Goal: Check status: Check status

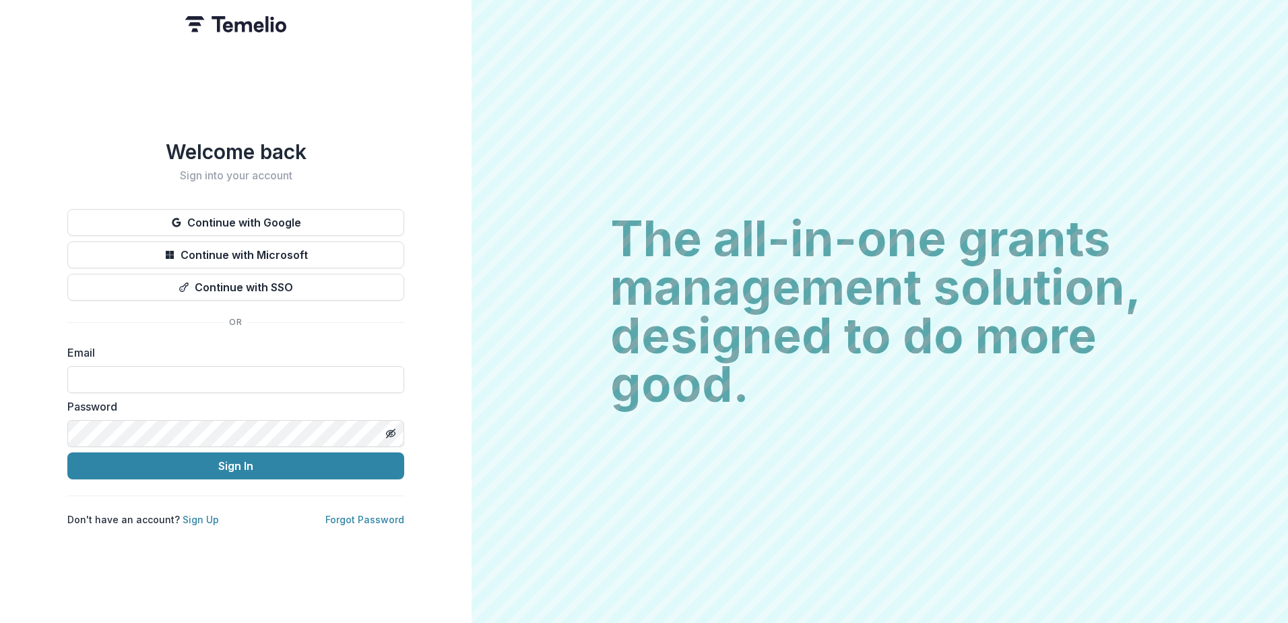
type input "**********"
click at [67, 452] on button "Sign In" at bounding box center [235, 465] width 337 height 27
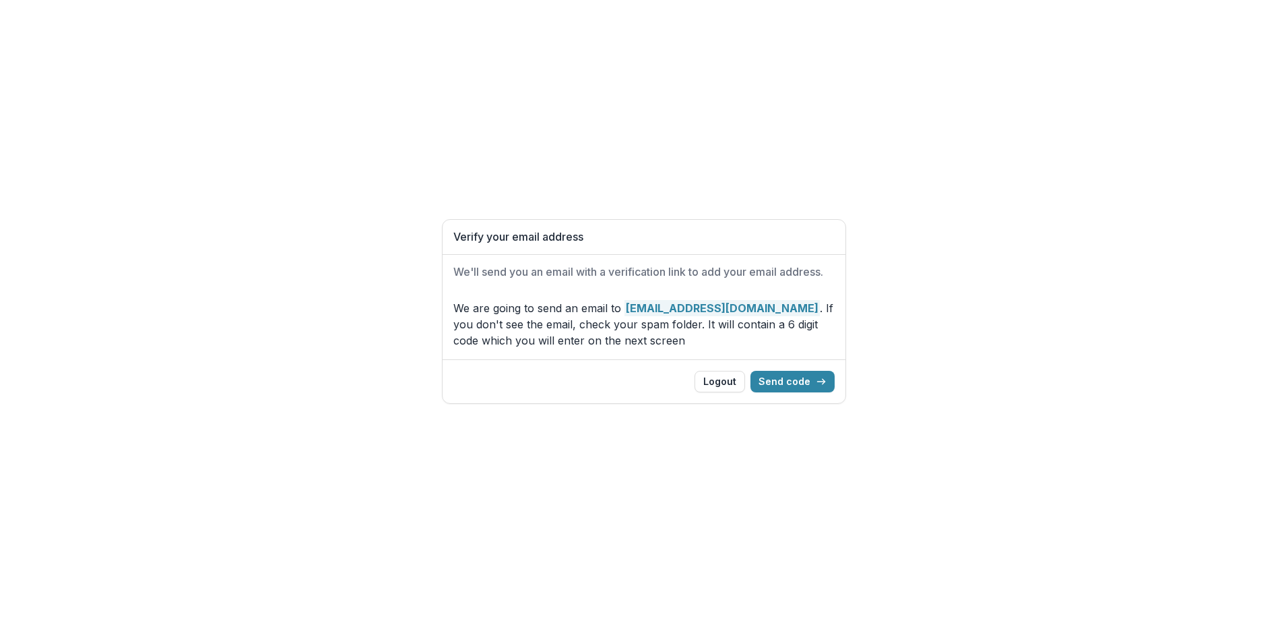
click at [790, 370] on div "Logout Send code" at bounding box center [644, 381] width 403 height 44
click at [790, 377] on button "Send code" at bounding box center [793, 382] width 84 height 22
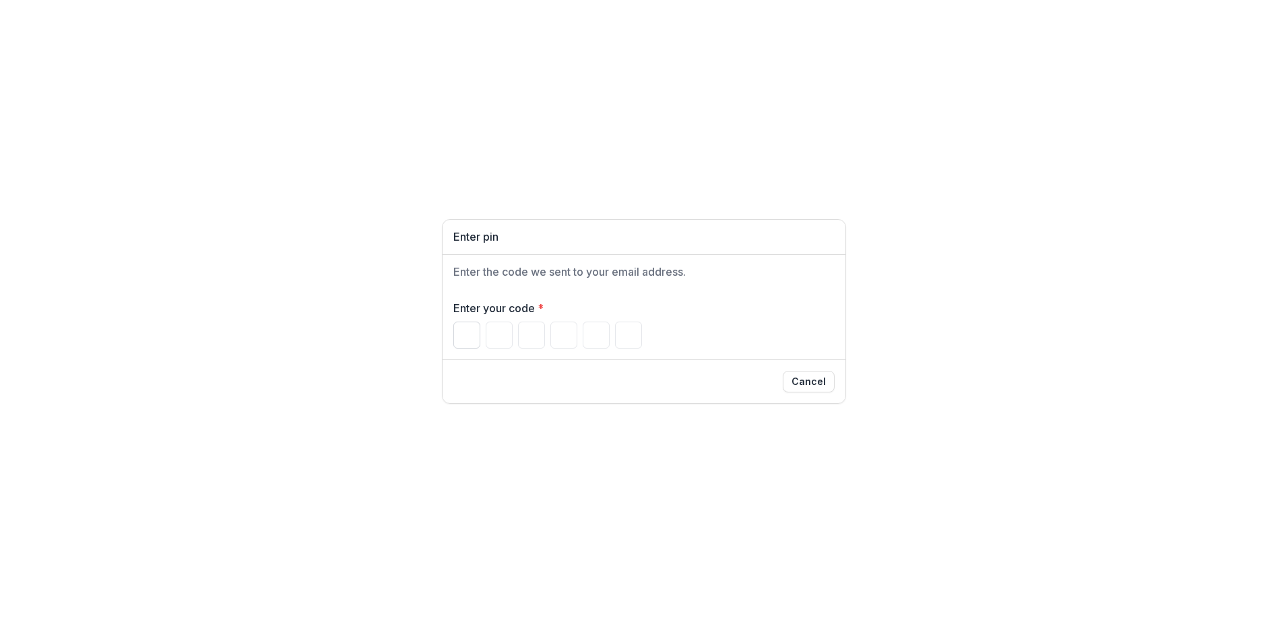
click at [457, 336] on input "Please enter your pin code" at bounding box center [467, 334] width 27 height 27
type input "*"
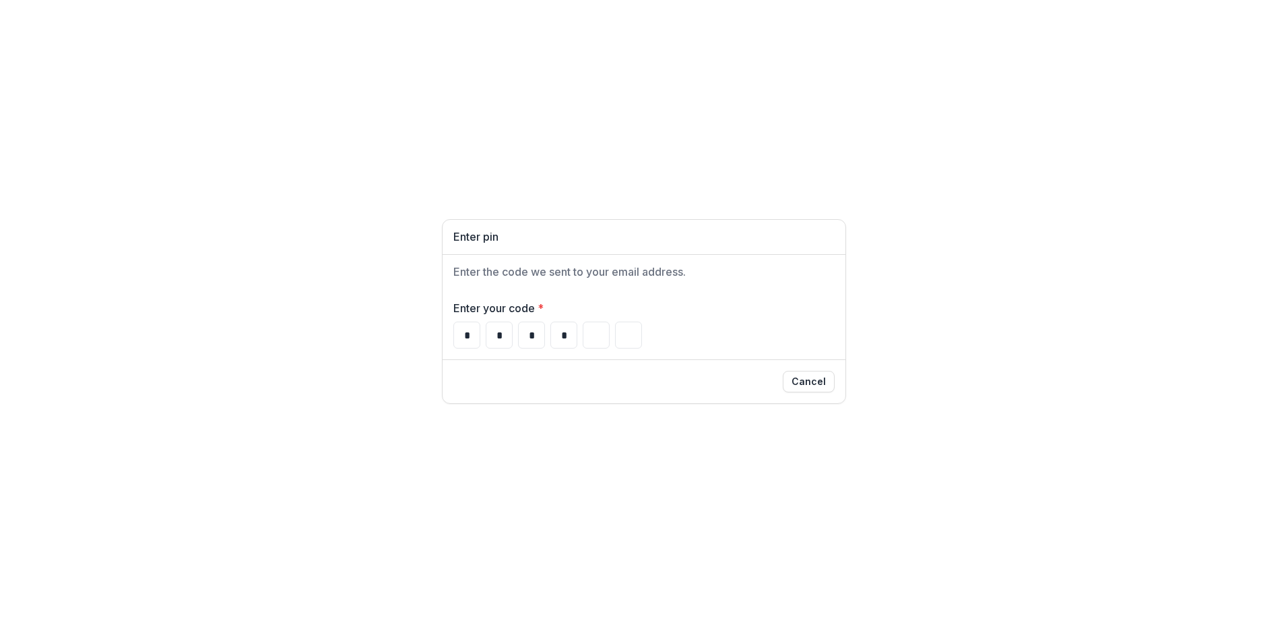
type input "*"
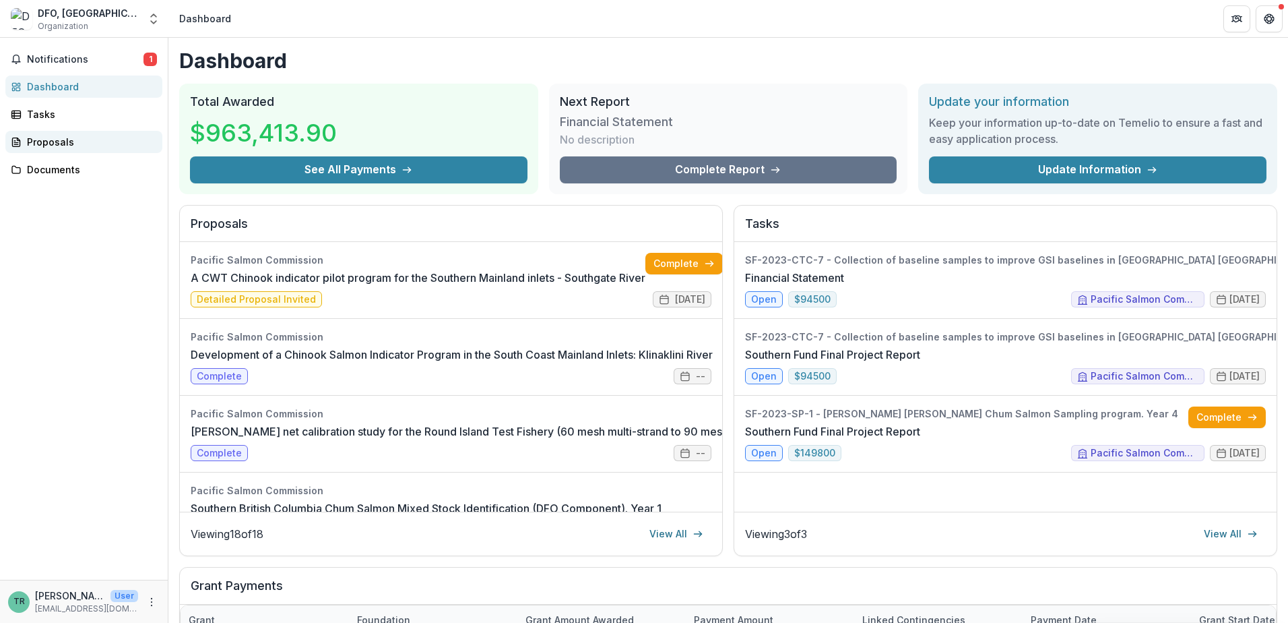
click at [68, 139] on div "Proposals" at bounding box center [89, 142] width 125 height 14
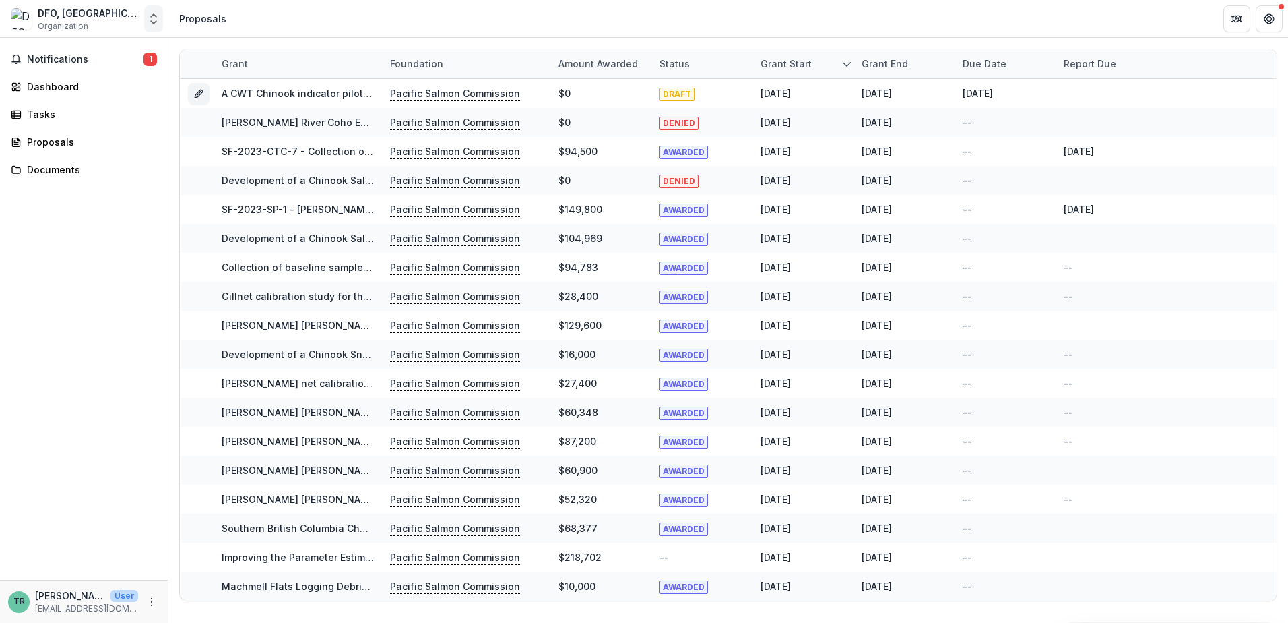
click at [154, 20] on icon "Open entity switcher" at bounding box center [153, 18] width 13 height 13
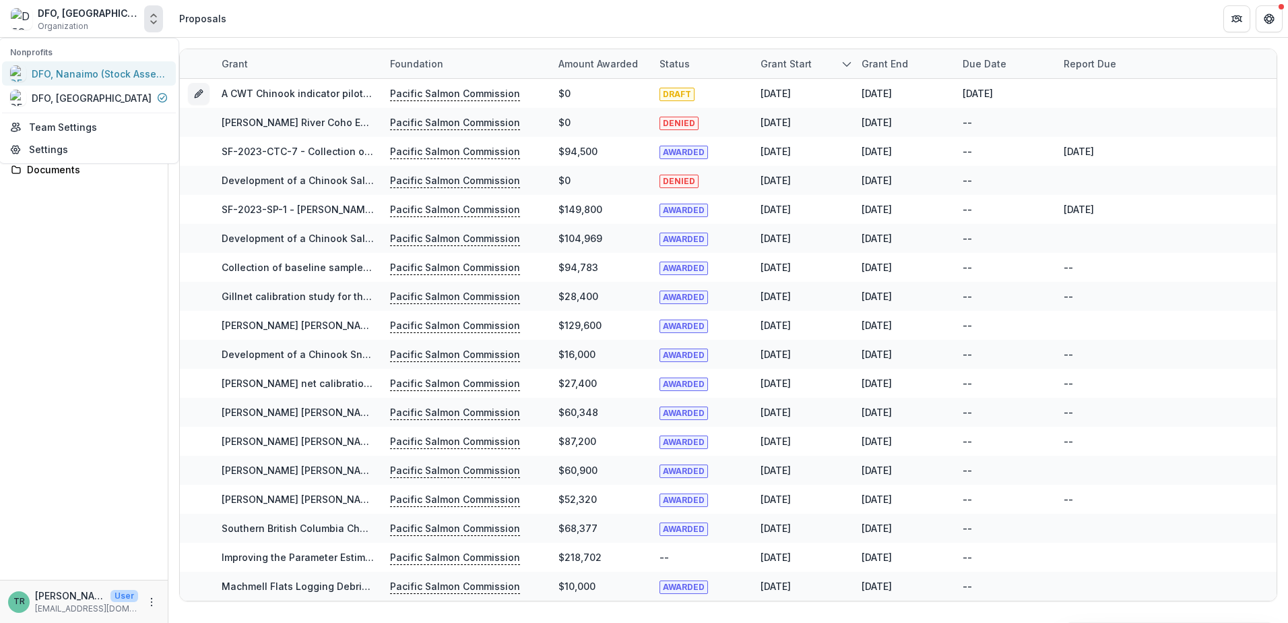
click at [101, 69] on div "DFO, Nanaimo (Stock Assessment)" at bounding box center [99, 74] width 135 height 14
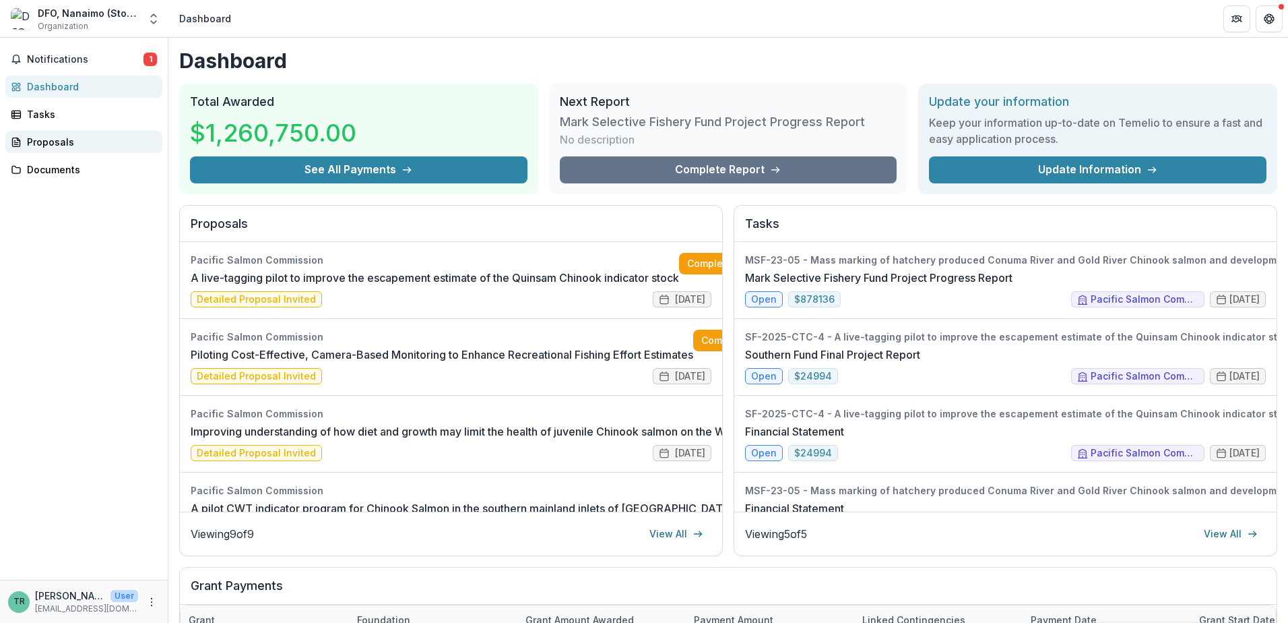
click at [79, 139] on div "Proposals" at bounding box center [89, 142] width 125 height 14
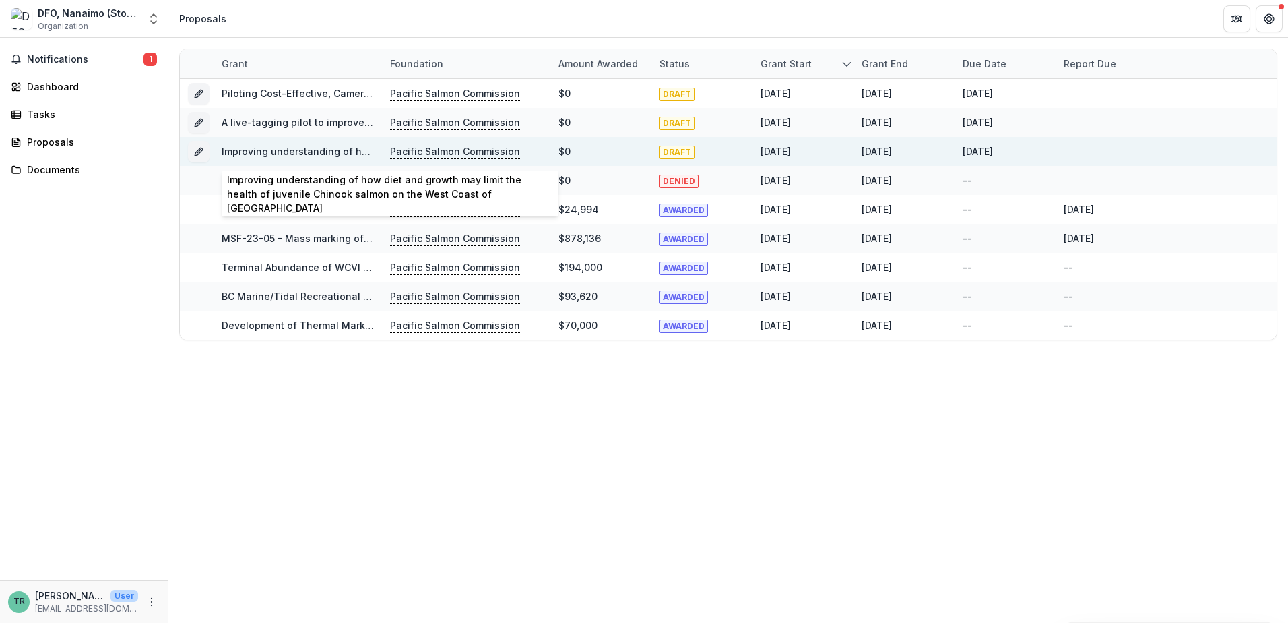
click at [316, 145] on div "Improving understanding of how diet and growth may limit the health of juvenile…" at bounding box center [298, 151] width 152 height 14
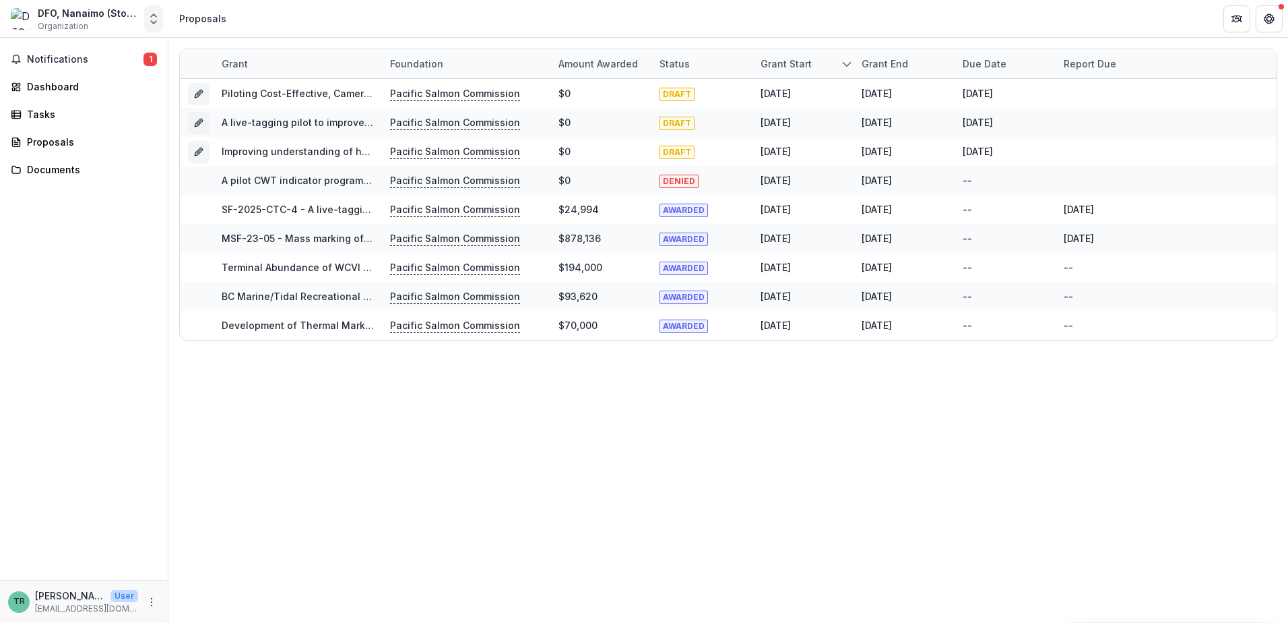
click at [149, 18] on icon "Open entity switcher" at bounding box center [153, 18] width 13 height 13
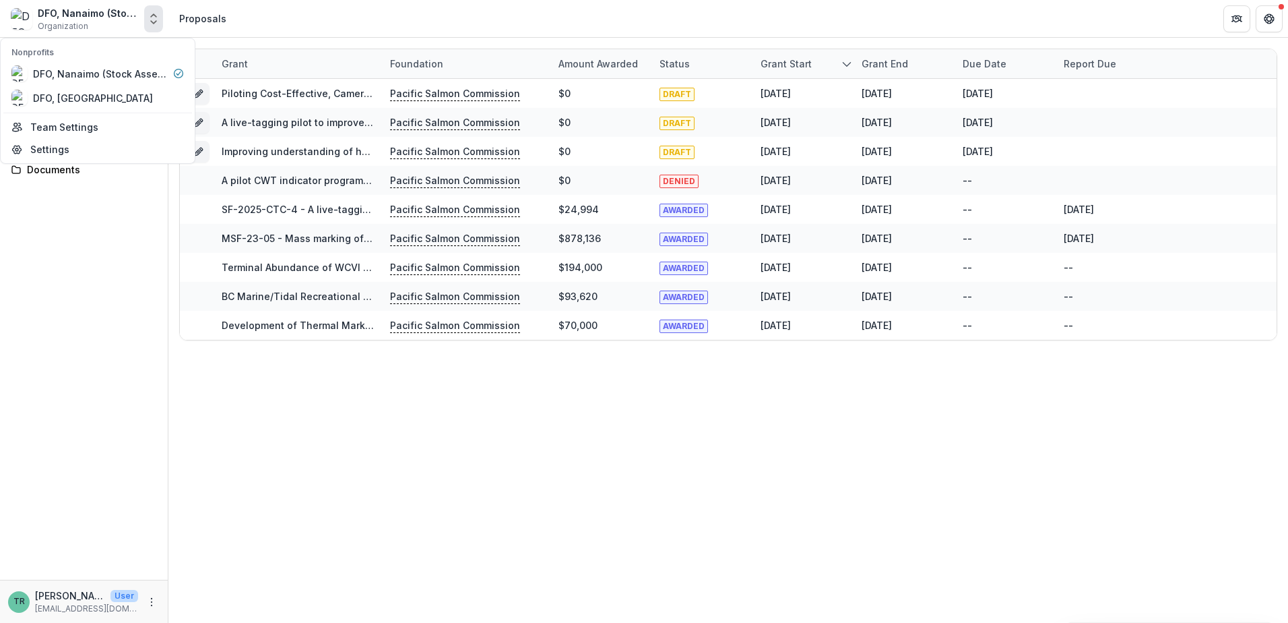
click at [509, 464] on div "Grant Foundation Amount awarded Status Grant start Grant end Due Date Report Du…" at bounding box center [728, 330] width 1120 height 585
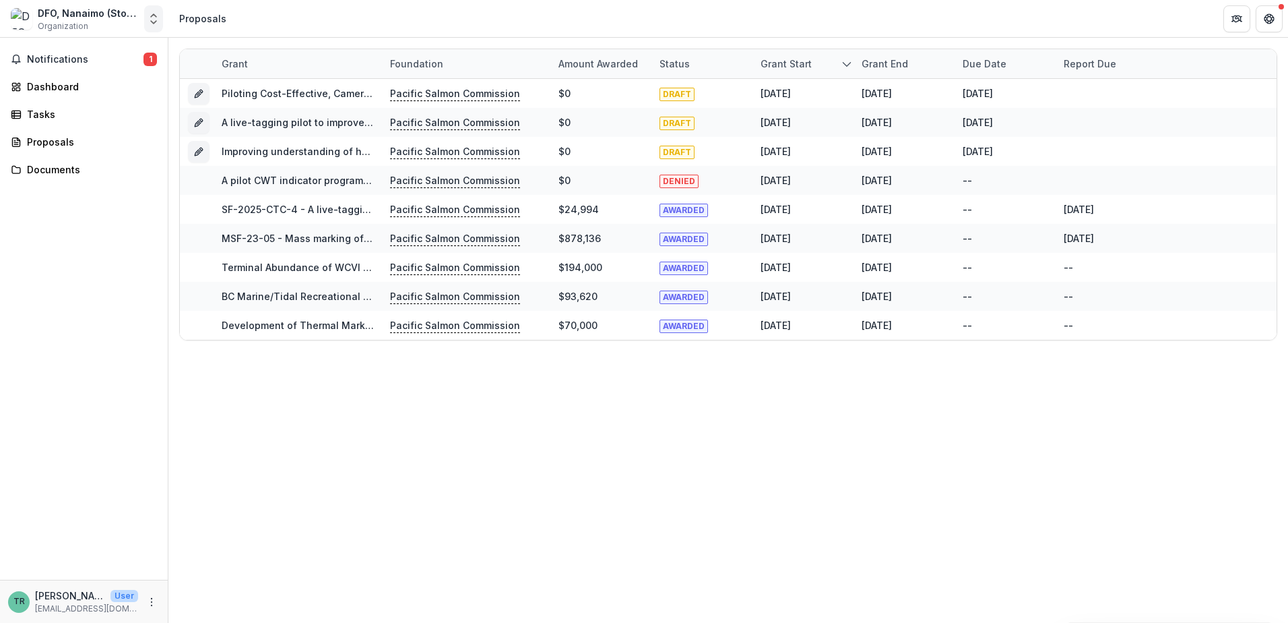
click at [146, 15] on button "Open entity switcher" at bounding box center [153, 18] width 19 height 27
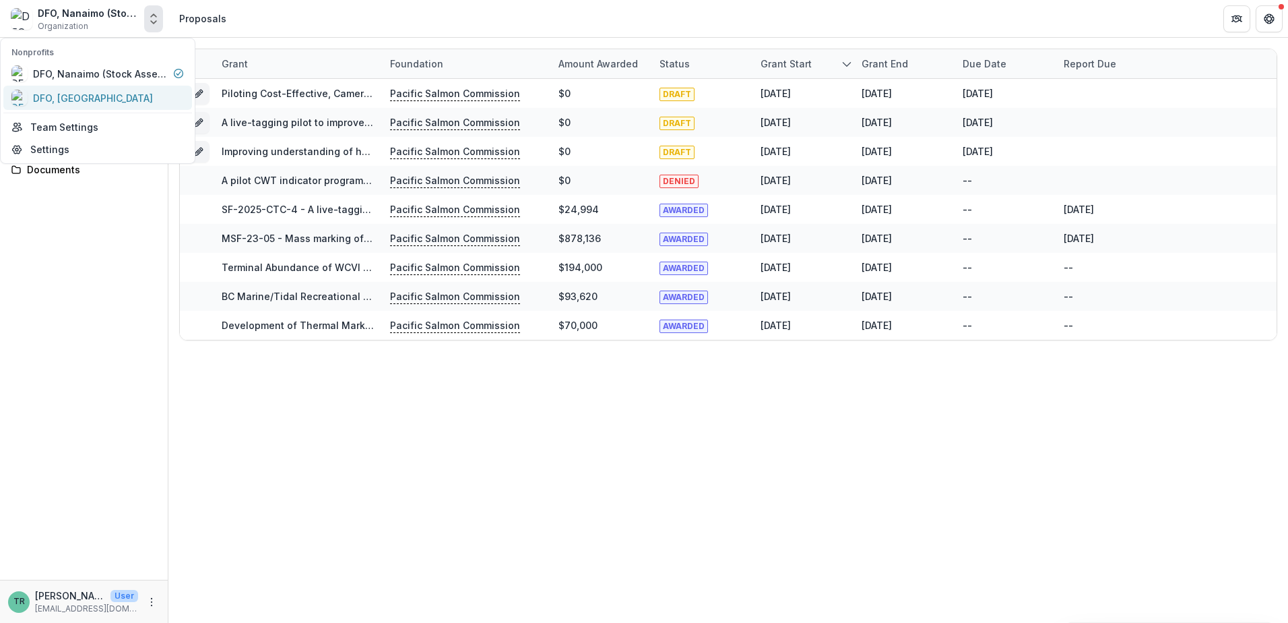
click at [117, 97] on div "DFO, Port Hardy" at bounding box center [97, 98] width 173 height 16
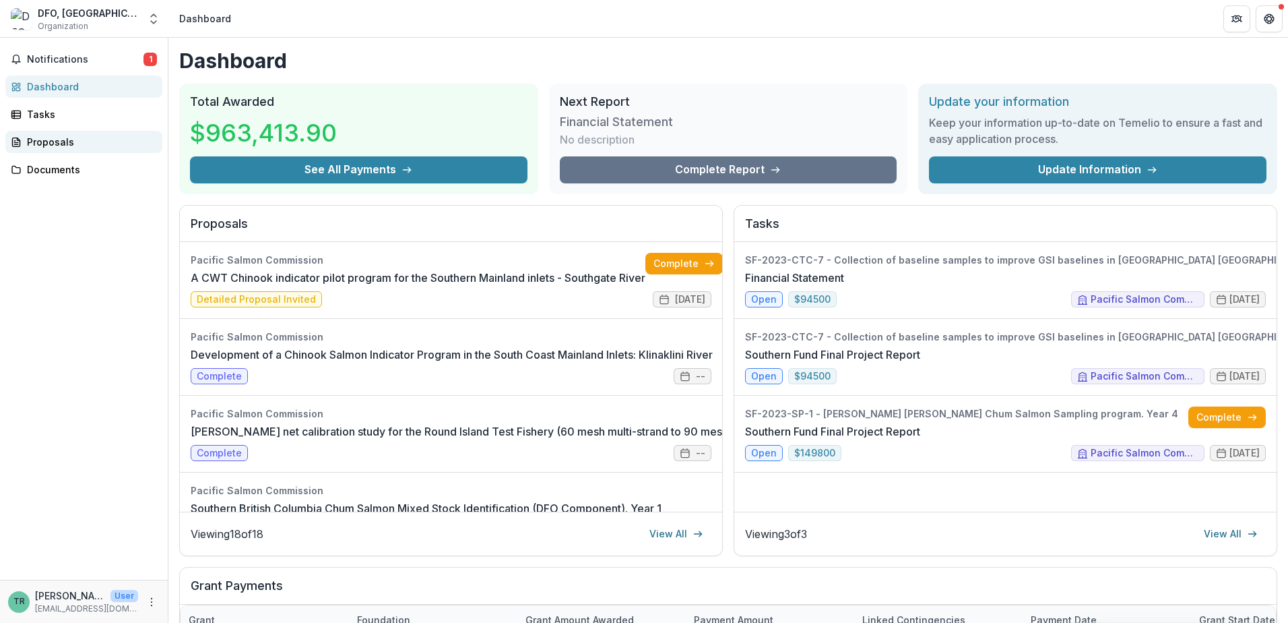
click at [74, 140] on div "Proposals" at bounding box center [89, 142] width 125 height 14
